Goal: Leave review/rating: Leave review/rating

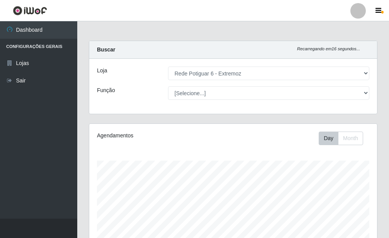
select select "80"
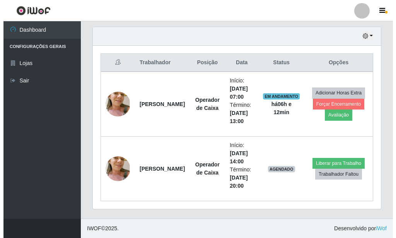
scroll to position [160, 288]
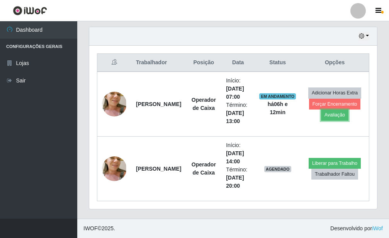
click at [331, 111] on button "Avaliação" at bounding box center [334, 114] width 27 height 11
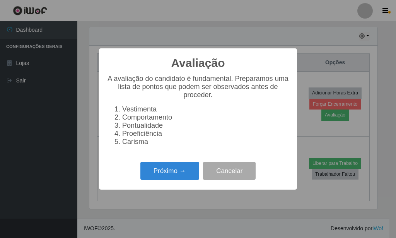
scroll to position [386477, 386349]
click at [172, 180] on button "Próximo →" at bounding box center [169, 171] width 59 height 18
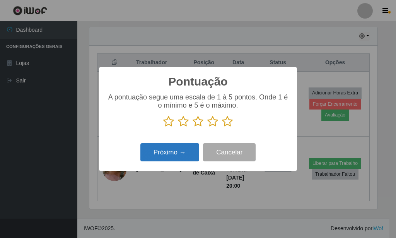
click at [178, 161] on button "Próximo →" at bounding box center [169, 152] width 59 height 18
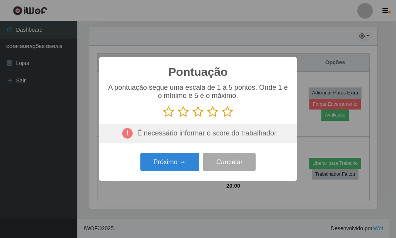
click at [180, 113] on icon at bounding box center [183, 112] width 11 height 12
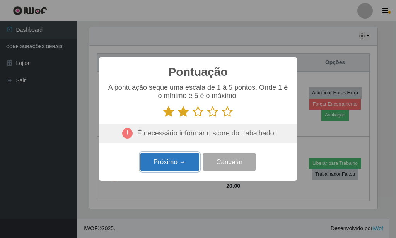
click at [182, 156] on button "Próximo →" at bounding box center [169, 162] width 59 height 18
click at [182, 164] on button "Próximo →" at bounding box center [169, 162] width 59 height 18
click at [162, 131] on div "É necessário informar o score do trabalhador." at bounding box center [198, 133] width 198 height 19
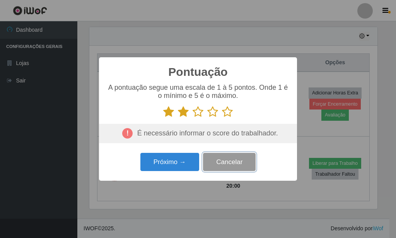
click at [233, 169] on button "Cancelar" at bounding box center [229, 162] width 53 height 18
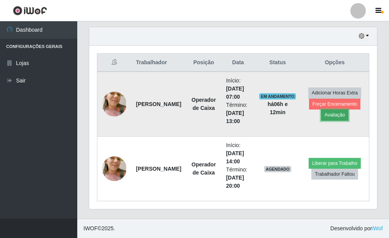
click at [328, 118] on button "Avaliação" at bounding box center [334, 114] width 27 height 11
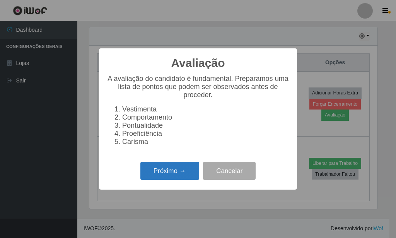
click at [180, 175] on button "Próximo →" at bounding box center [169, 171] width 59 height 18
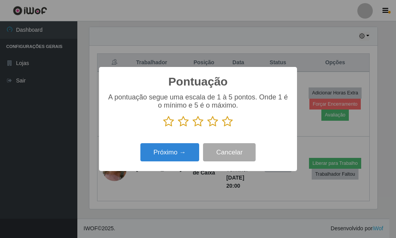
click at [198, 126] on icon at bounding box center [198, 122] width 11 height 12
click at [193, 127] on input "radio" at bounding box center [193, 127] width 0 height 0
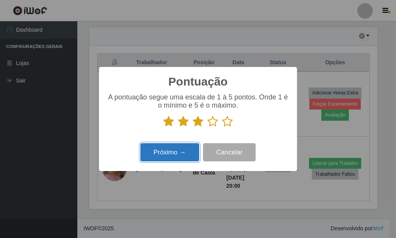
click at [181, 158] on button "Próximo →" at bounding box center [169, 152] width 59 height 18
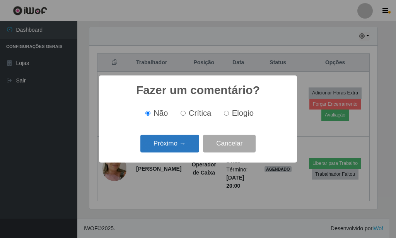
click at [182, 144] on button "Próximo →" at bounding box center [169, 144] width 59 height 18
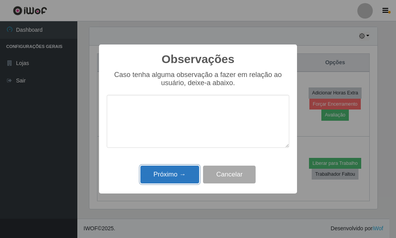
click at [178, 171] on button "Próximo →" at bounding box center [169, 174] width 59 height 18
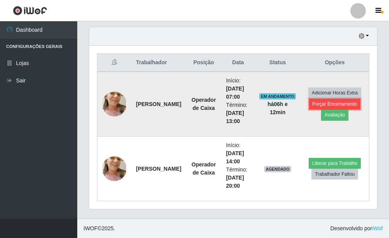
click at [320, 101] on button "Forçar Encerramento" at bounding box center [335, 104] width 52 height 11
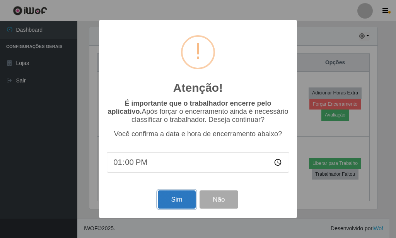
click at [170, 202] on button "Sim" at bounding box center [177, 199] width 38 height 18
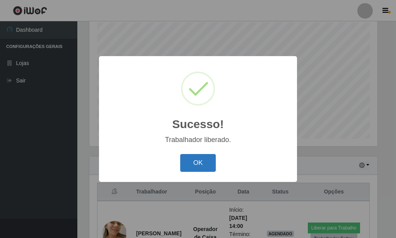
click at [211, 167] on button "OK" at bounding box center [198, 163] width 36 height 18
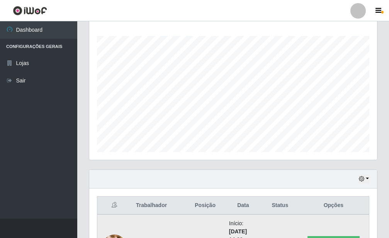
scroll to position [124, 0]
